Goal: Information Seeking & Learning: Learn about a topic

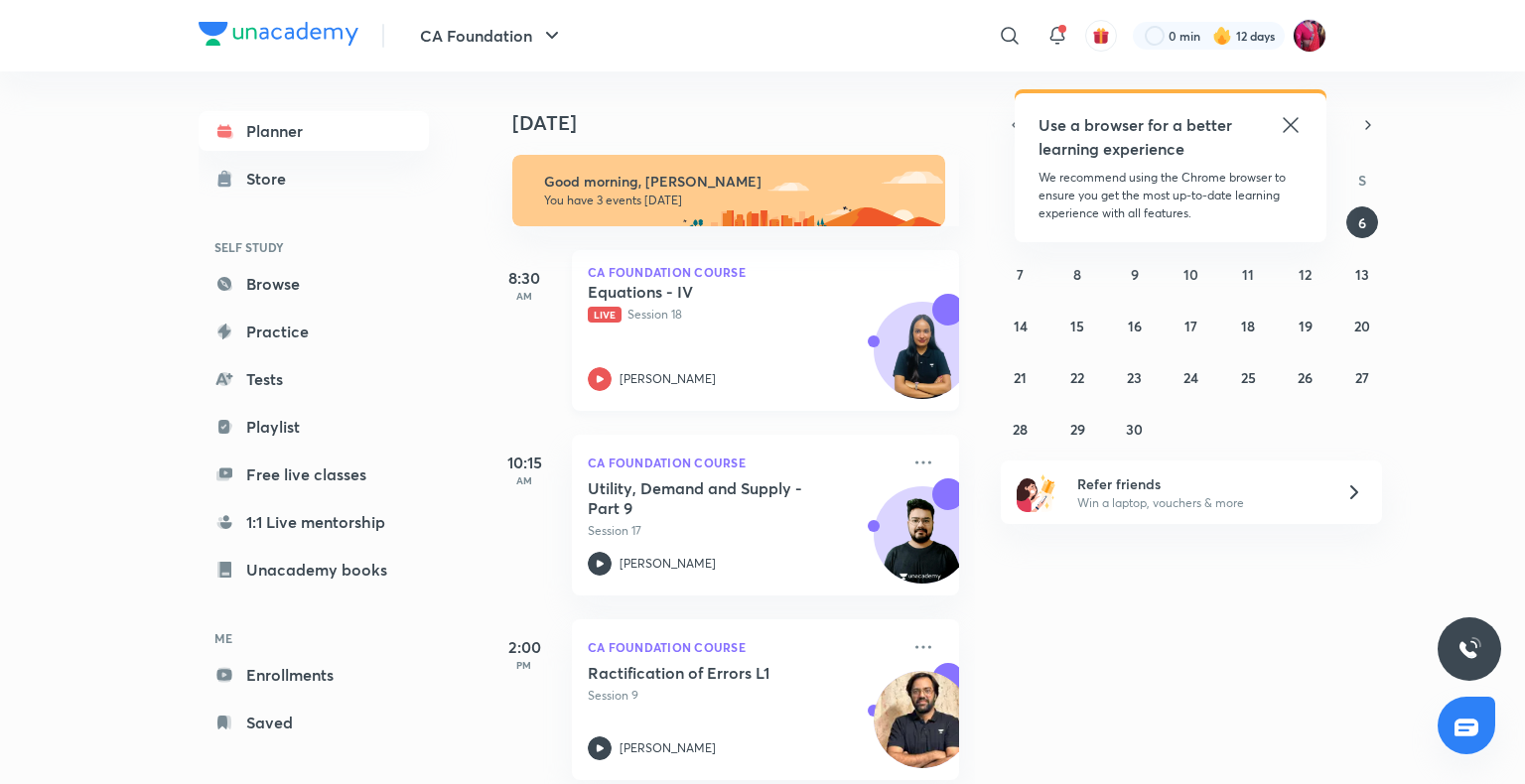
click at [674, 283] on h5 "Equations - IV" at bounding box center [712, 292] width 247 height 20
